Goal: Transaction & Acquisition: Book appointment/travel/reservation

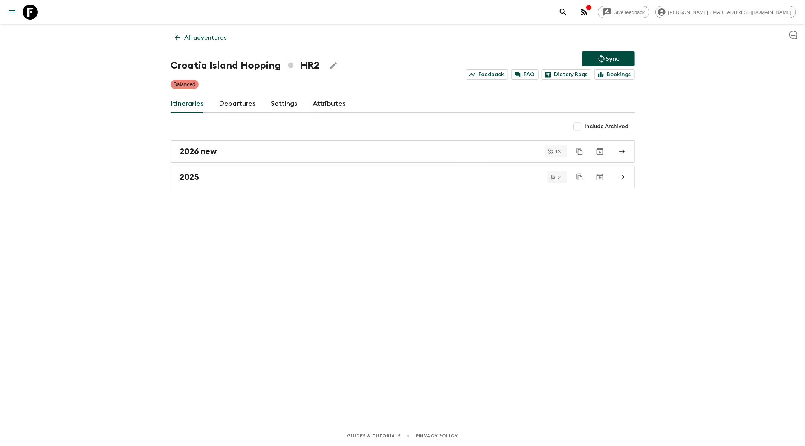
click at [567, 11] on icon "search adventures" at bounding box center [562, 12] width 9 height 9
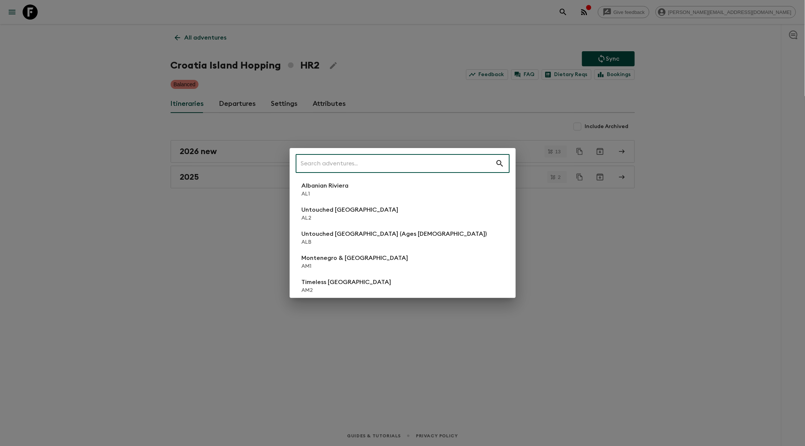
click at [383, 160] on input "text" at bounding box center [396, 163] width 200 height 21
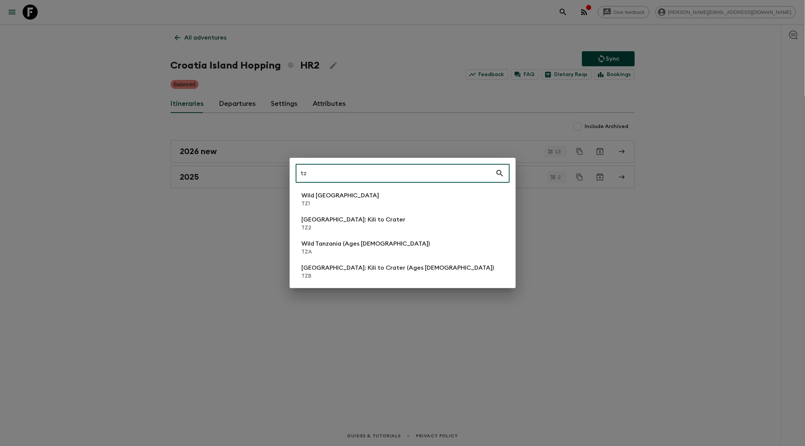
type input "tz2"
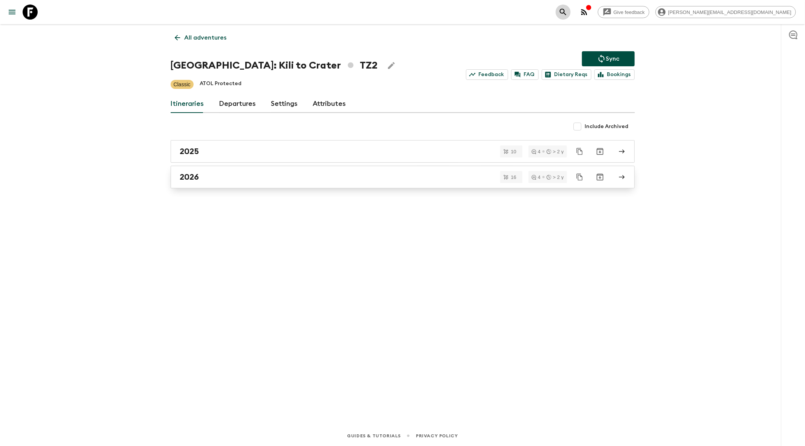
click at [297, 175] on div "2026" at bounding box center [395, 177] width 431 height 10
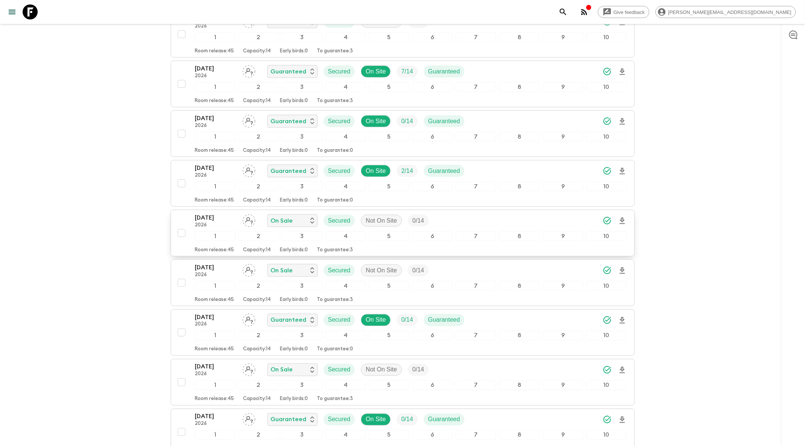
scroll to position [552, 0]
